Goal: Obtain resource: Download file/media

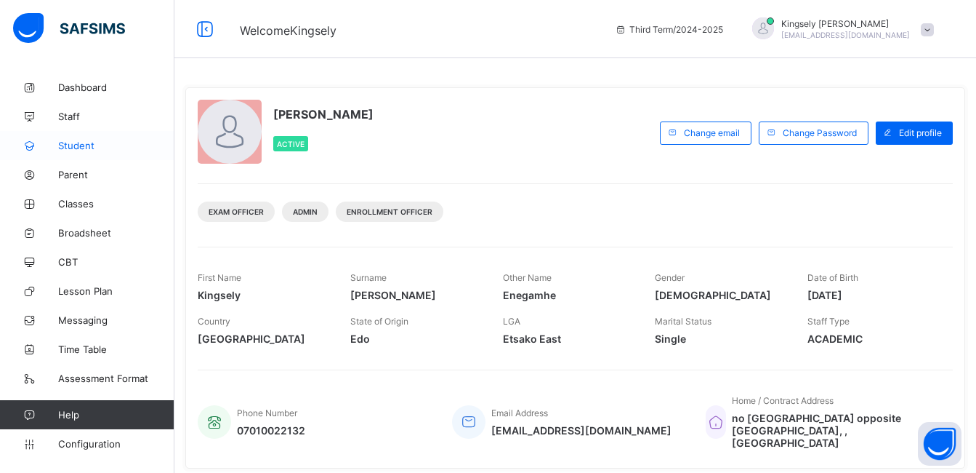
click at [85, 150] on span "Student" at bounding box center [116, 146] width 116 height 12
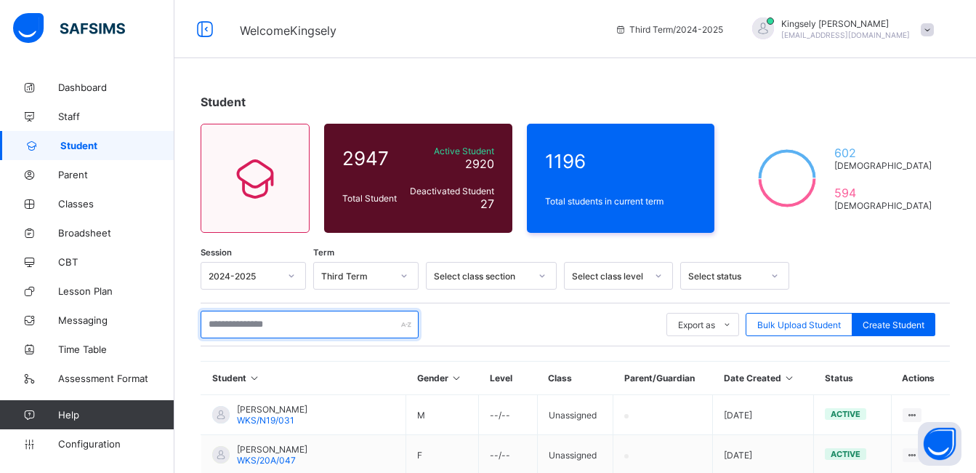
click at [238, 329] on input "text" at bounding box center [310, 324] width 218 height 28
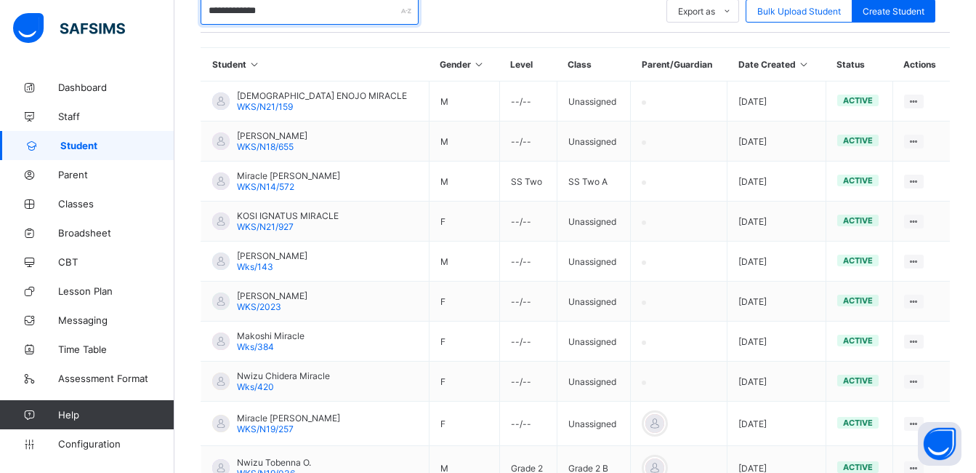
scroll to position [339, 0]
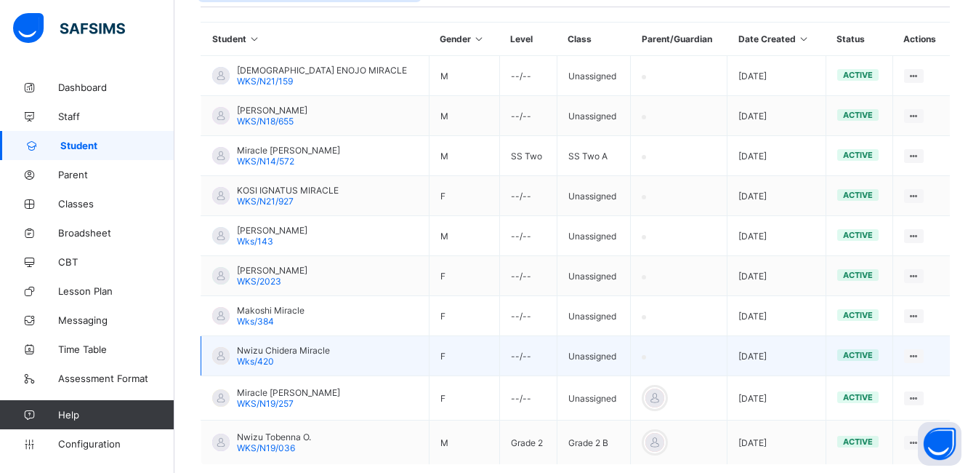
type input "**********"
click at [263, 356] on span "Wks/420" at bounding box center [255, 361] width 37 height 11
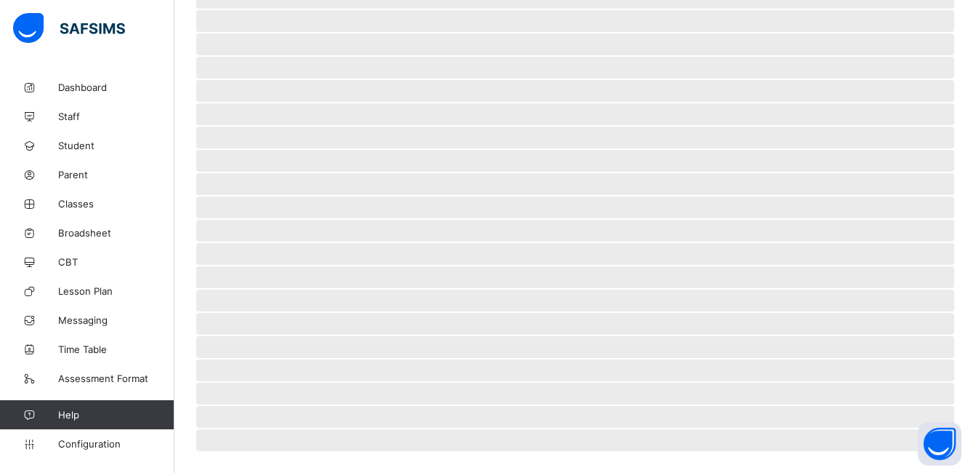
scroll to position [321, 0]
click at [263, 356] on span "‌" at bounding box center [575, 347] width 758 height 22
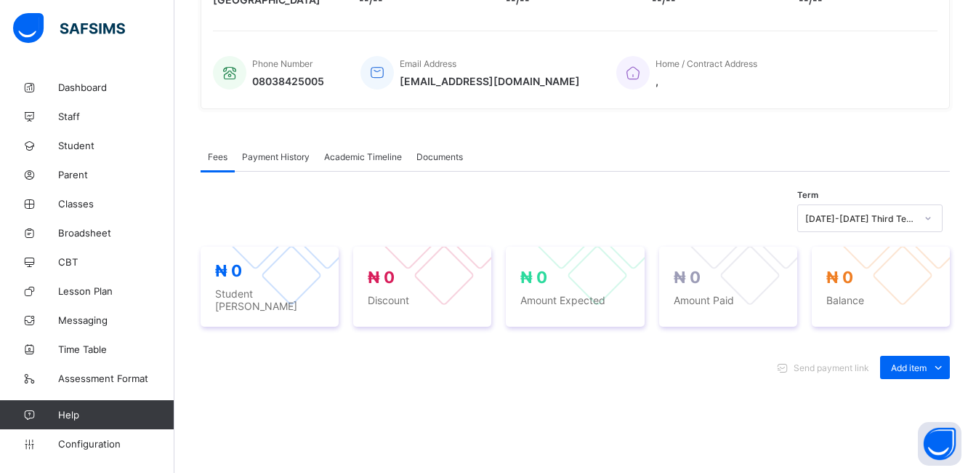
scroll to position [339, 0]
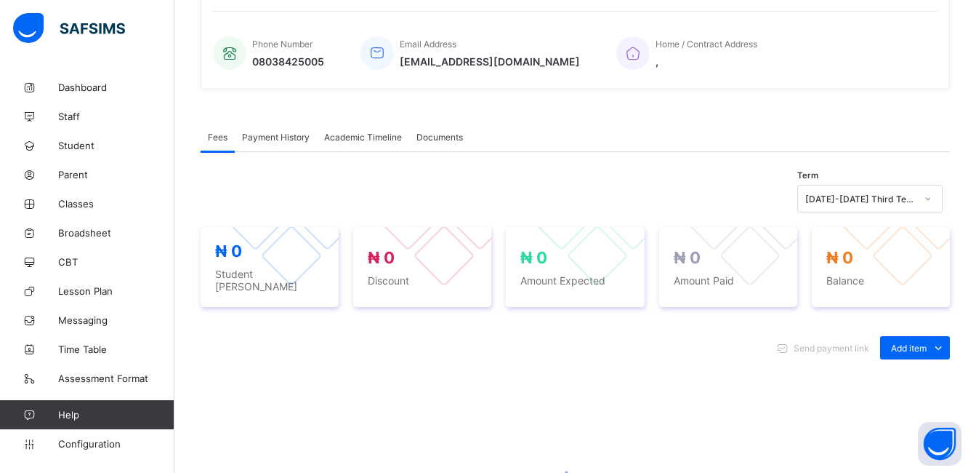
click at [368, 135] on span "Academic Timeline" at bounding box center [363, 137] width 78 height 11
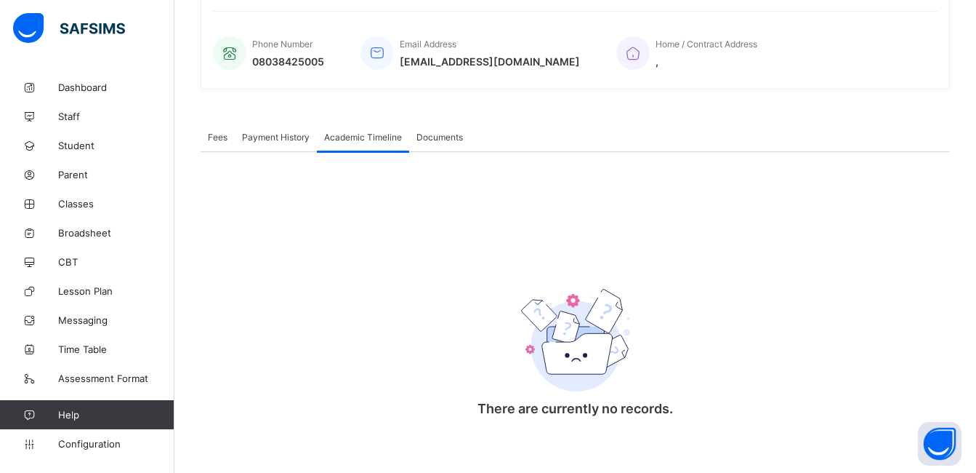
click at [368, 135] on span "Academic Timeline" at bounding box center [363, 137] width 78 height 11
click at [390, 134] on span "Academic Timeline" at bounding box center [363, 137] width 78 height 11
drag, startPoint x: 390, startPoint y: 134, endPoint x: 353, endPoint y: 134, distance: 37.8
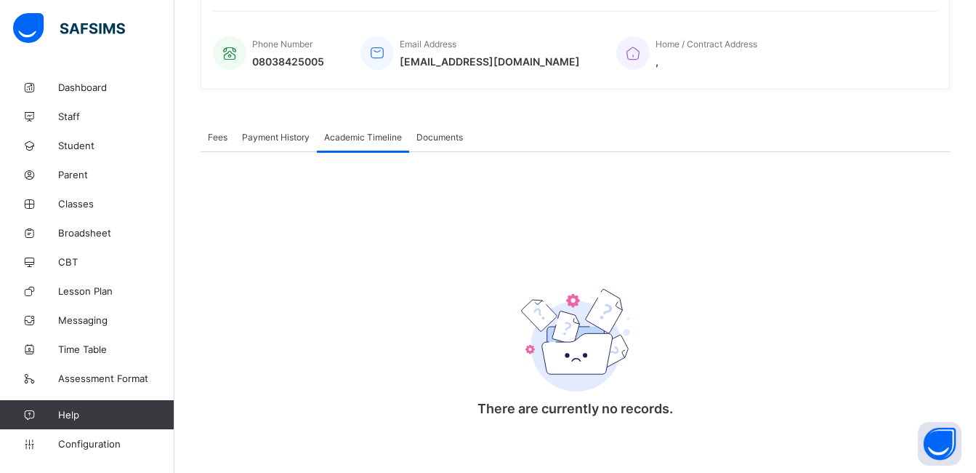
click at [353, 134] on span "Academic Timeline" at bounding box center [363, 137] width 78 height 11
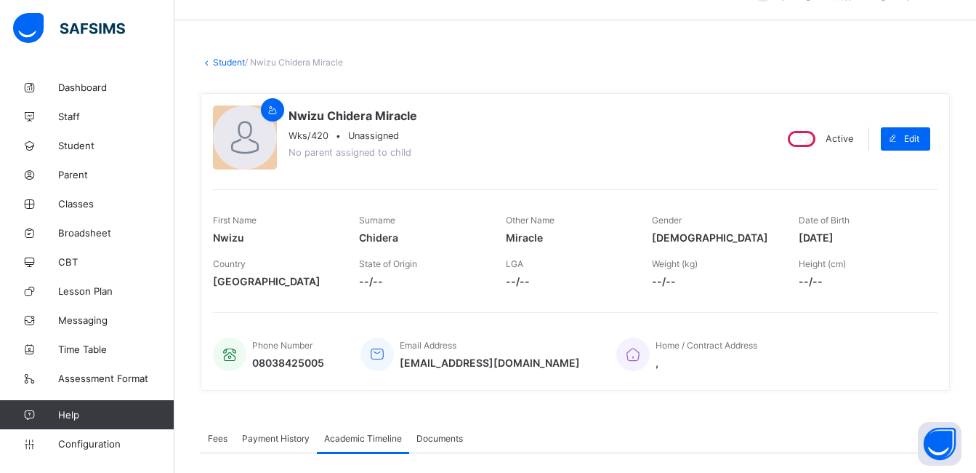
scroll to position [0, 0]
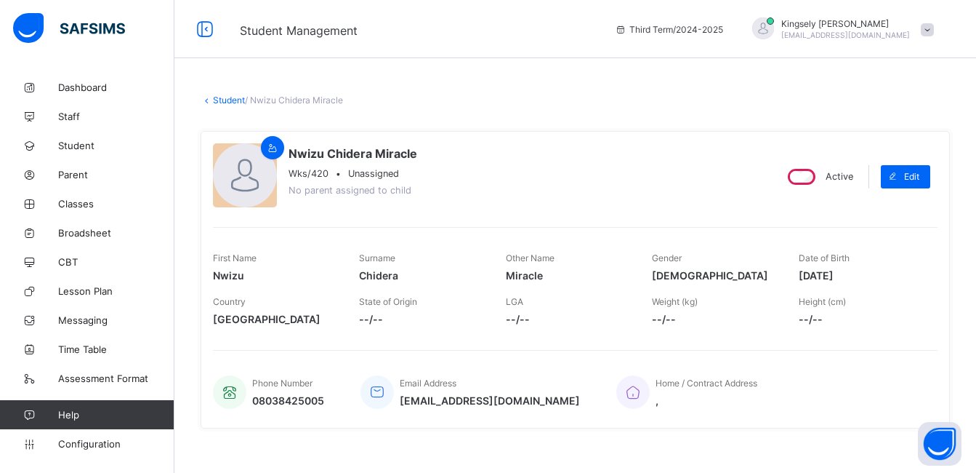
click at [211, 101] on icon at bounding box center [207, 100] width 12 height 11
click at [241, 103] on link "Student" at bounding box center [229, 100] width 32 height 11
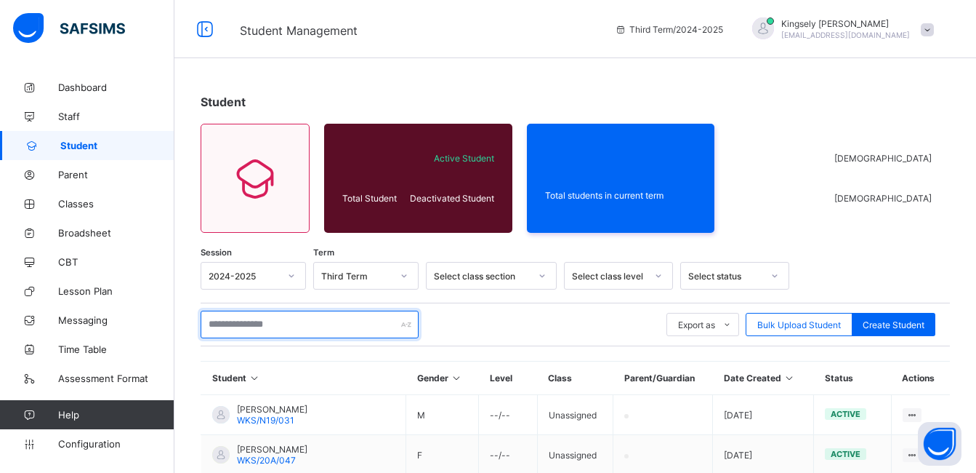
click at [249, 334] on input "text" at bounding box center [310, 324] width 218 height 28
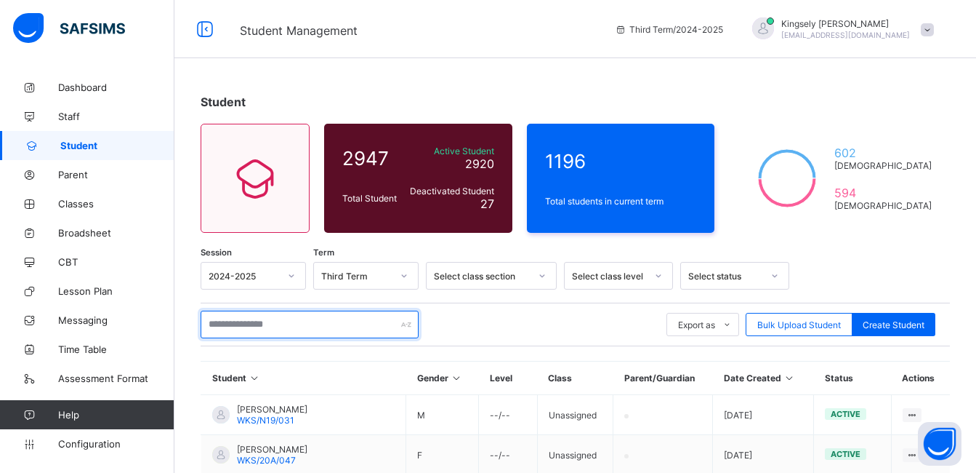
type input "*"
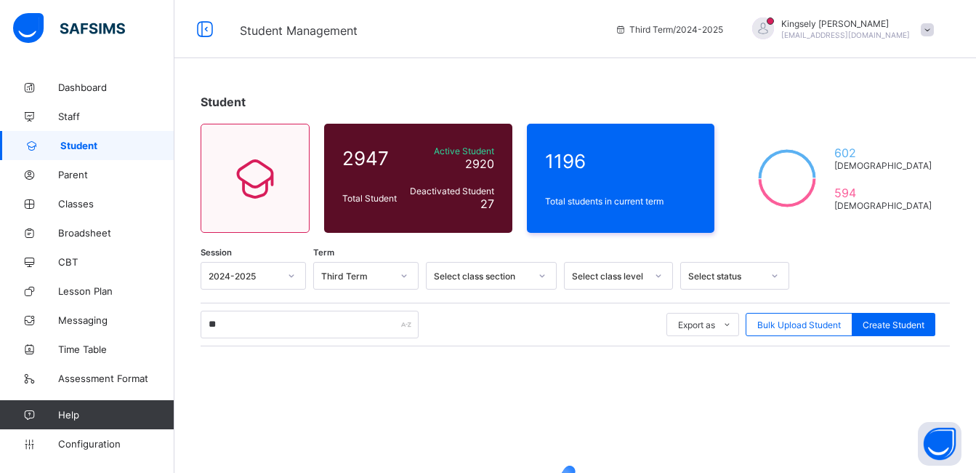
scroll to position [172, 0]
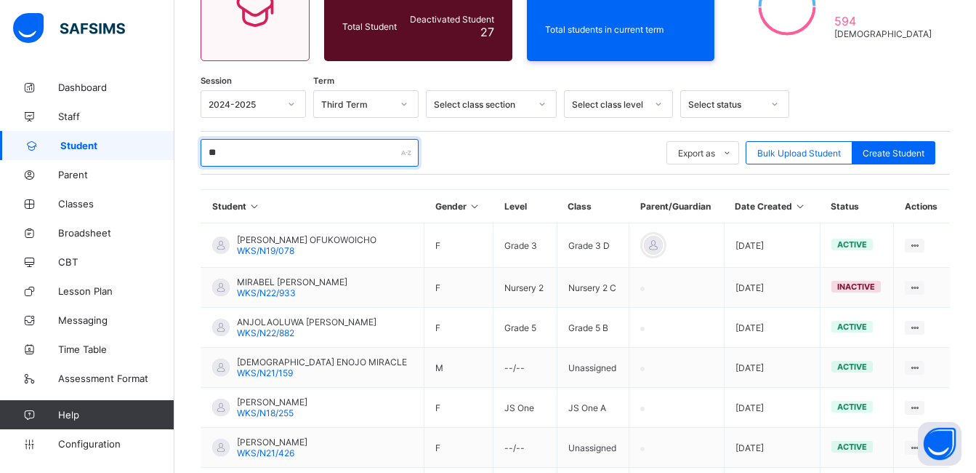
click at [239, 156] on input "**" at bounding box center [310, 153] width 218 height 28
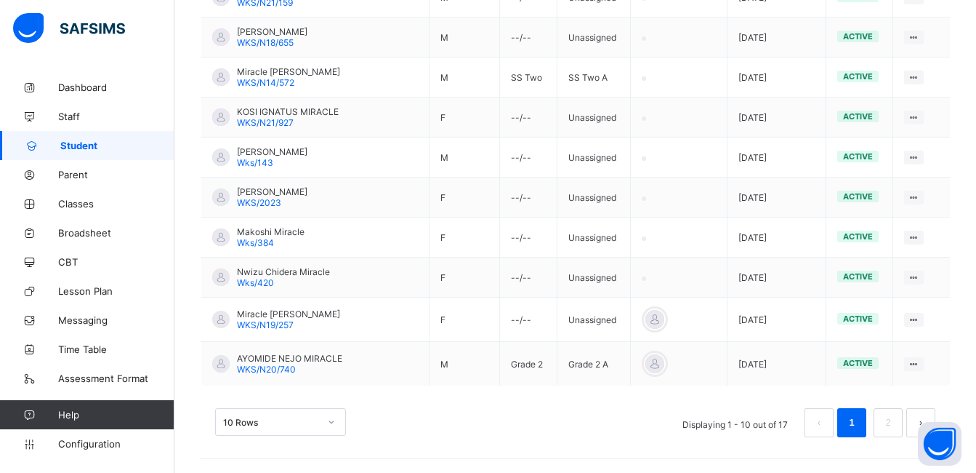
scroll to position [418, 0]
type input "**********"
click at [895, 416] on link "2" at bounding box center [888, 421] width 14 height 19
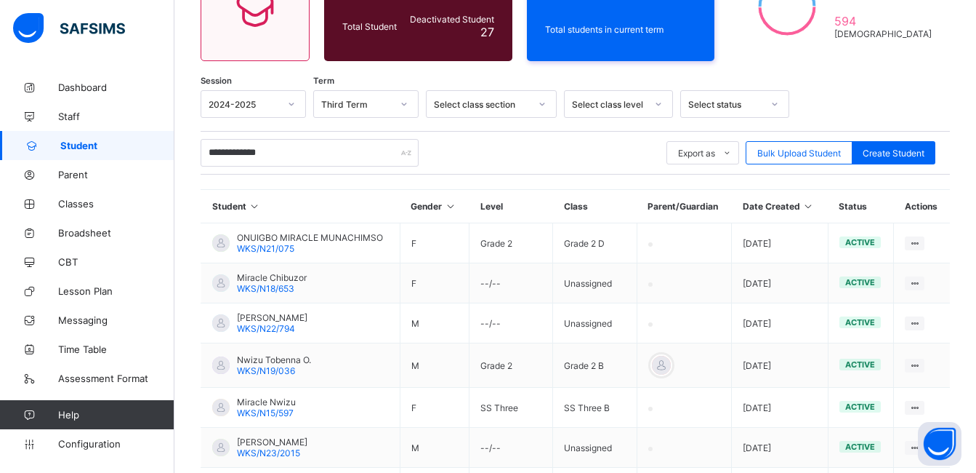
scroll to position [334, 0]
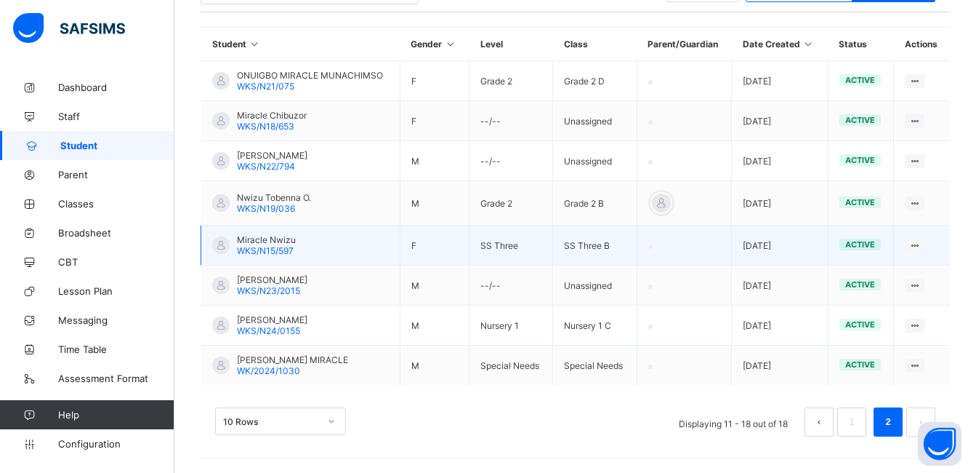
click at [272, 249] on span "WKS/N15/597" at bounding box center [265, 250] width 57 height 11
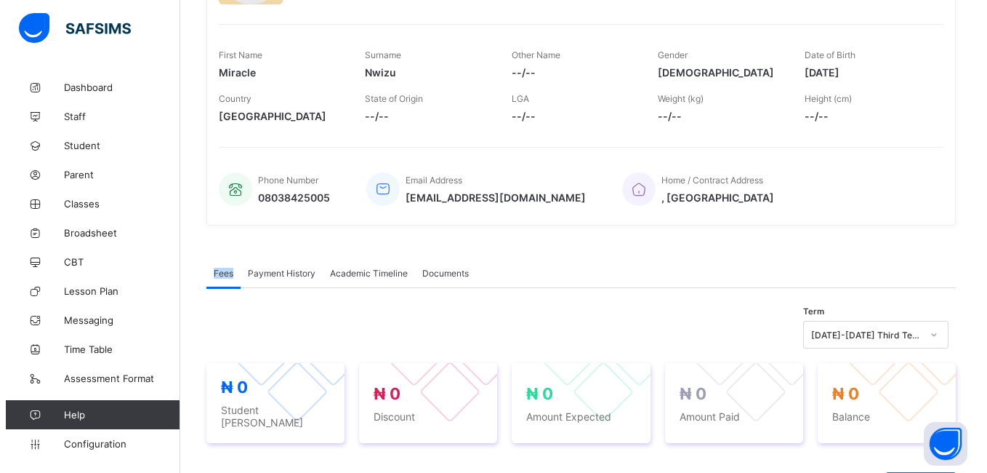
scroll to position [291, 0]
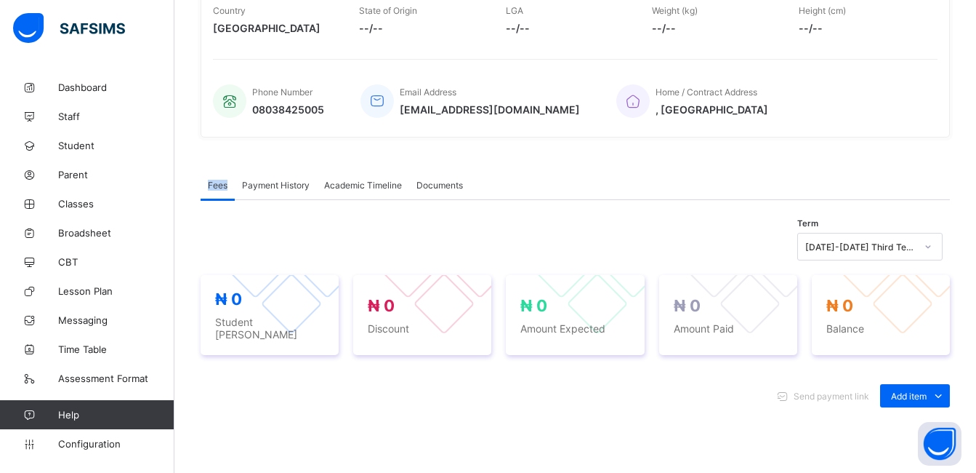
click at [385, 180] on span "Academic Timeline" at bounding box center [363, 185] width 78 height 11
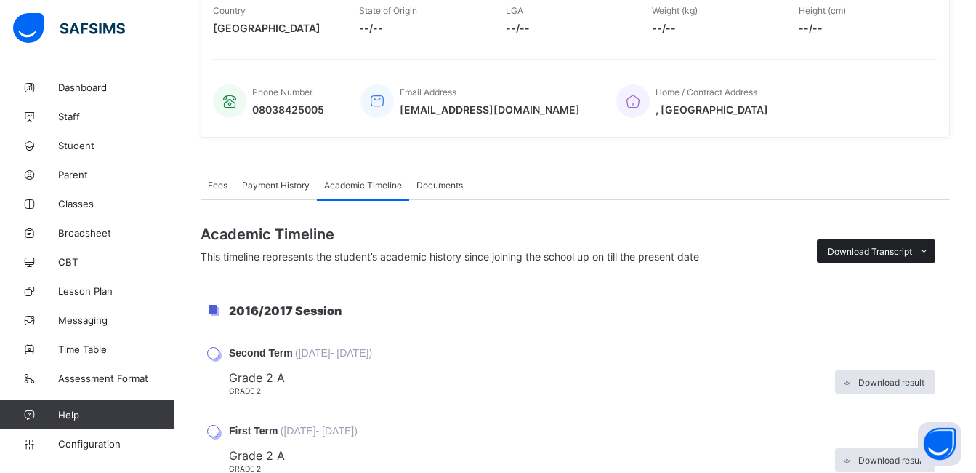
click at [879, 243] on div "Download Transcript" at bounding box center [876, 250] width 119 height 23
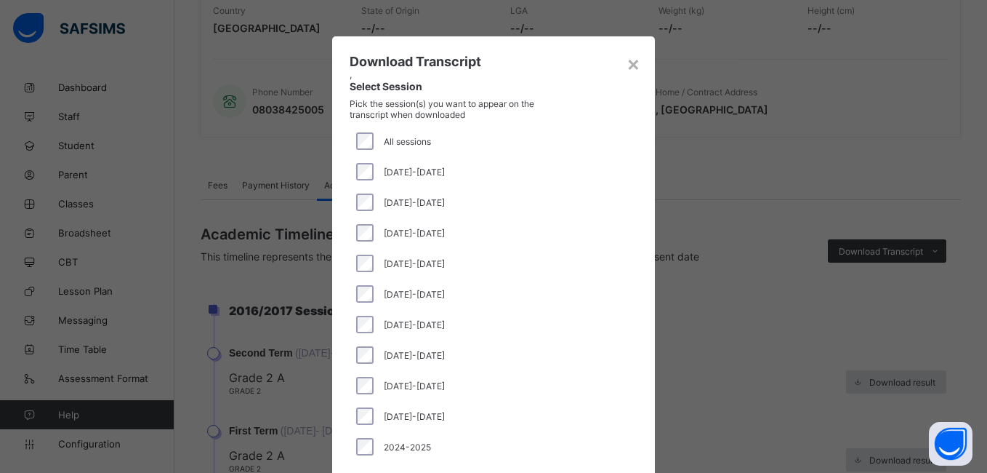
click at [358, 375] on div "[DATE]-[DATE]" at bounding box center [494, 385] width 288 height 31
click at [489, 377] on div "[DATE]-[DATE]" at bounding box center [493, 385] width 281 height 17
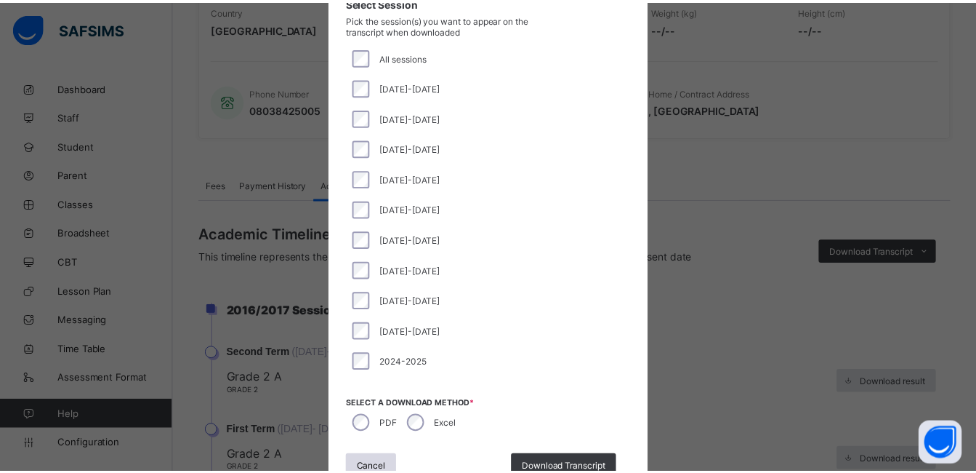
scroll to position [144, 0]
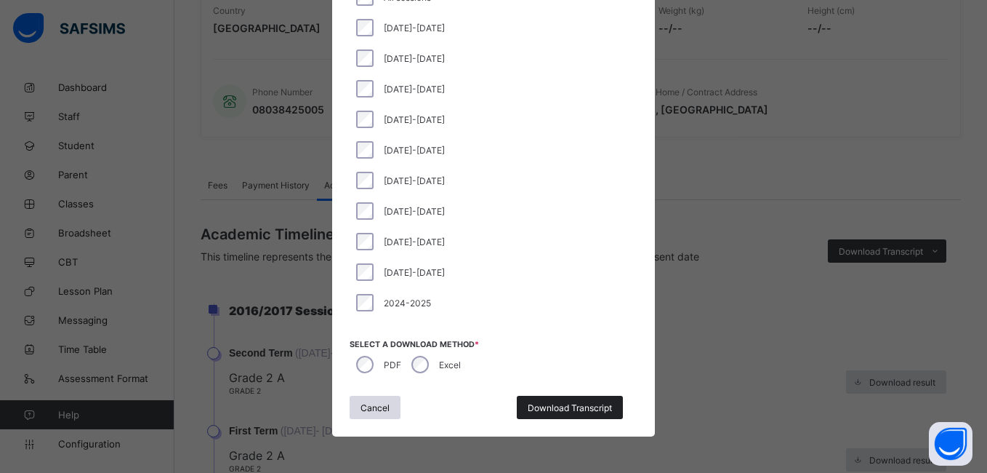
click at [542, 400] on div "Download Transcript" at bounding box center [570, 407] width 106 height 23
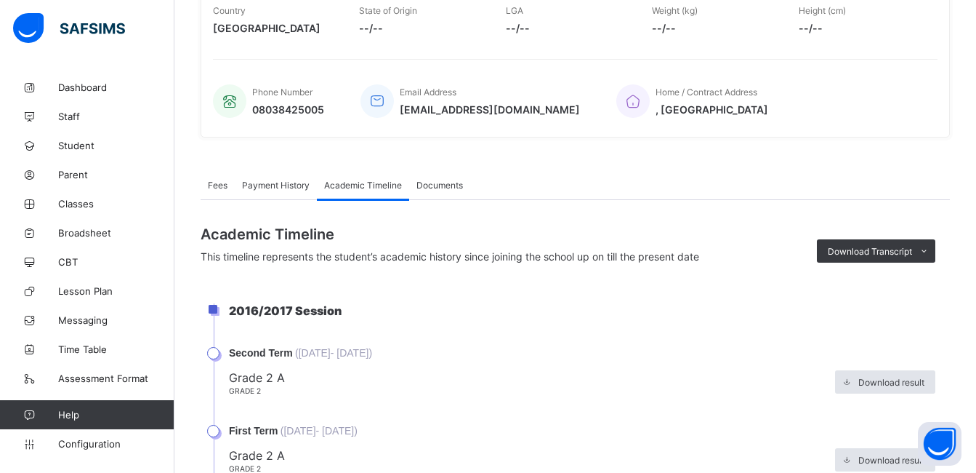
scroll to position [0, 0]
click at [79, 136] on link "Student" at bounding box center [87, 145] width 174 height 29
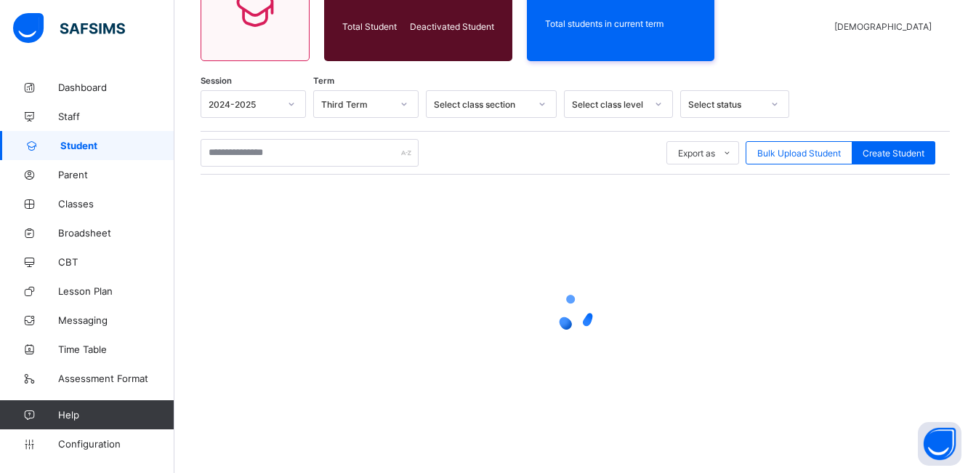
scroll to position [170, 0]
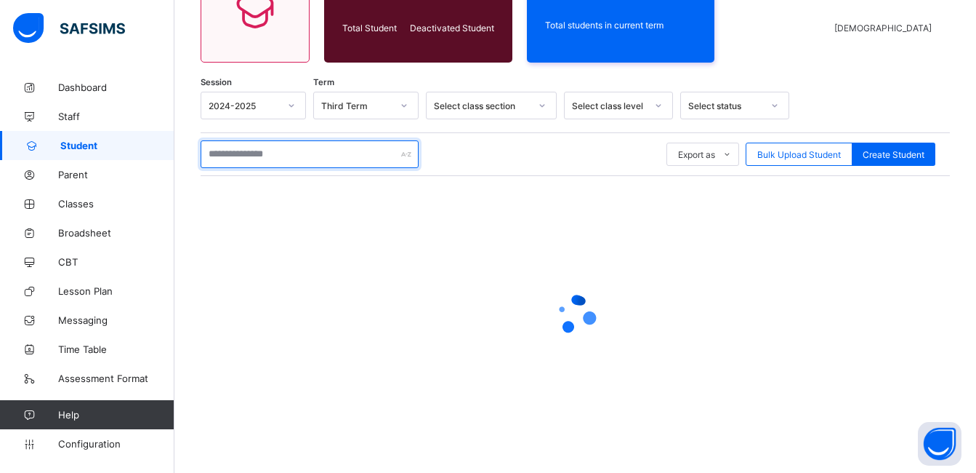
click at [254, 163] on input "text" at bounding box center [310, 154] width 218 height 28
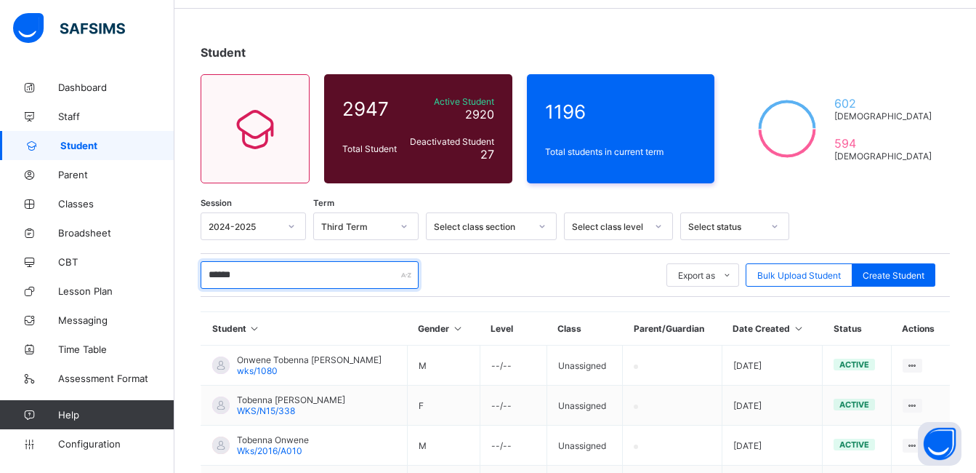
scroll to position [172, 0]
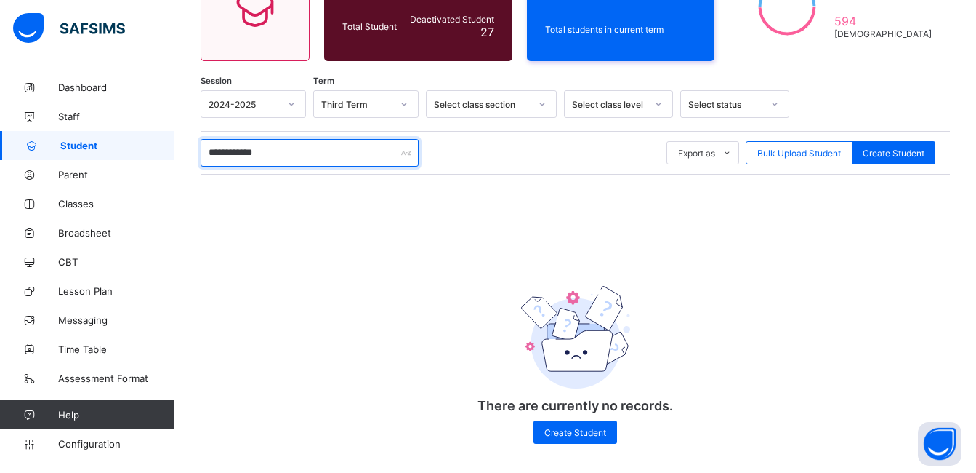
type input "**********"
